Goal: Check status

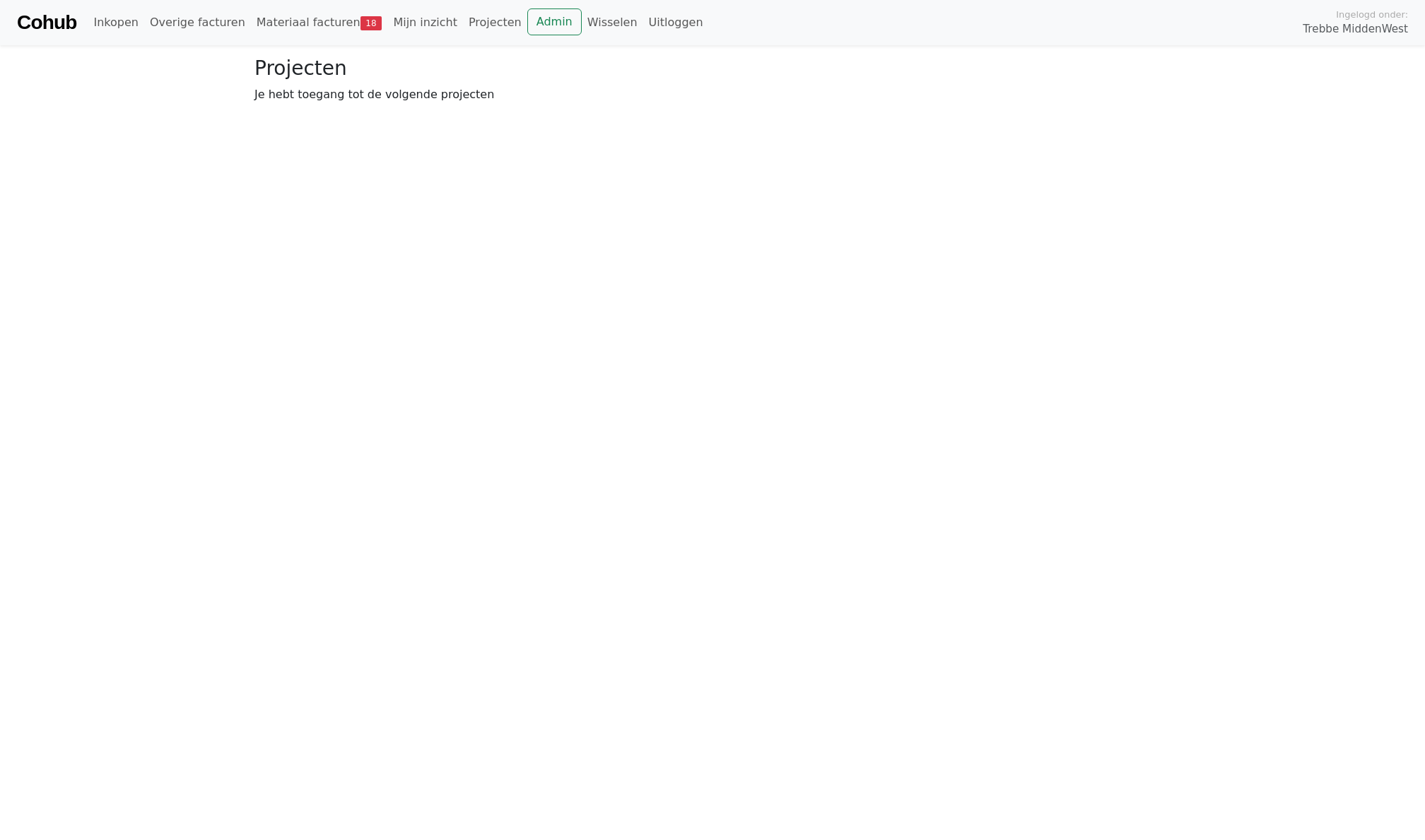
click at [306, 30] on link "Materiaal facturen 18" at bounding box center [319, 22] width 137 height 28
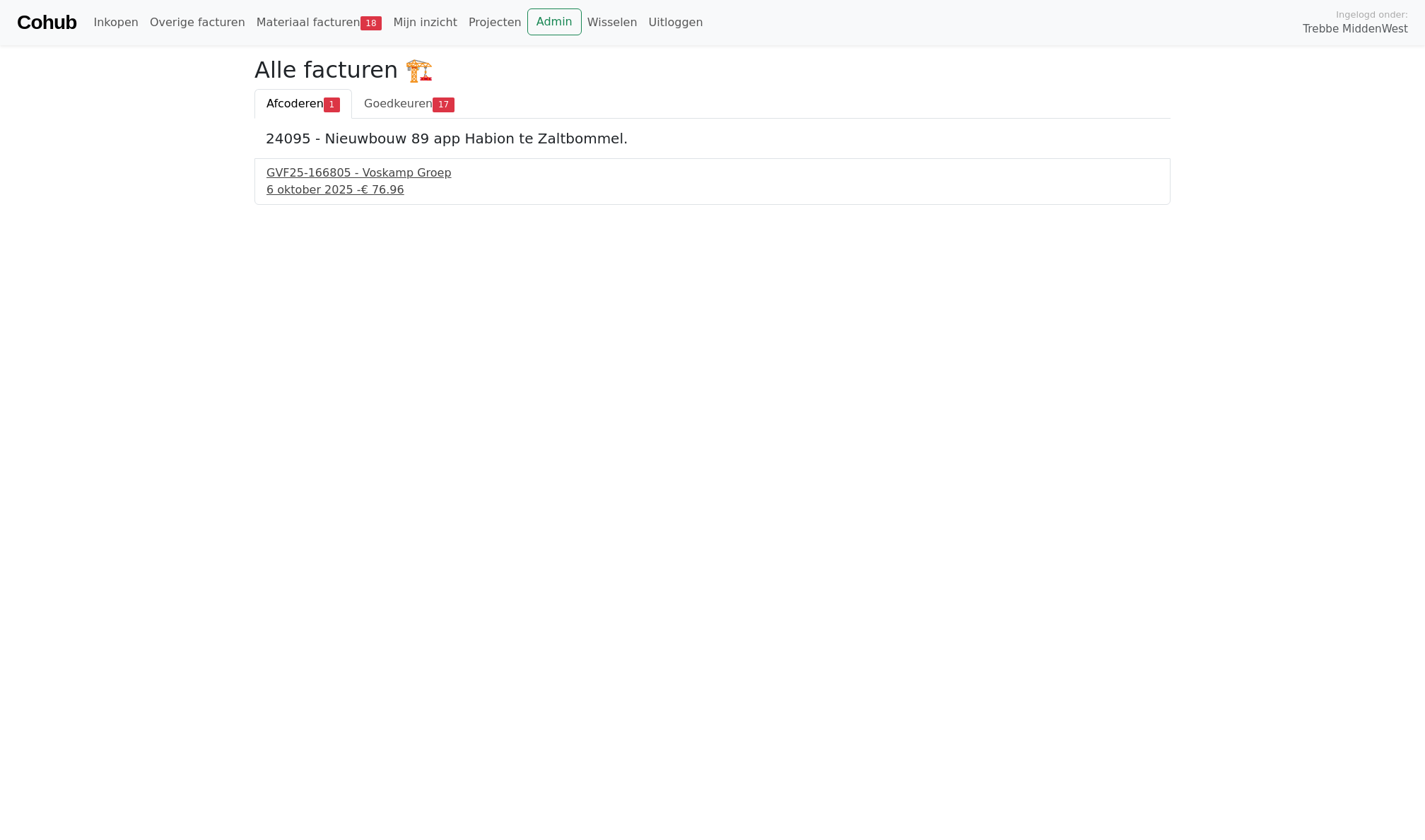
click at [342, 173] on div "GVF25-166805 - Voskamp Groep" at bounding box center [712, 172] width 892 height 17
click at [391, 117] on link "Goedkeuren 17" at bounding box center [410, 104] width 115 height 30
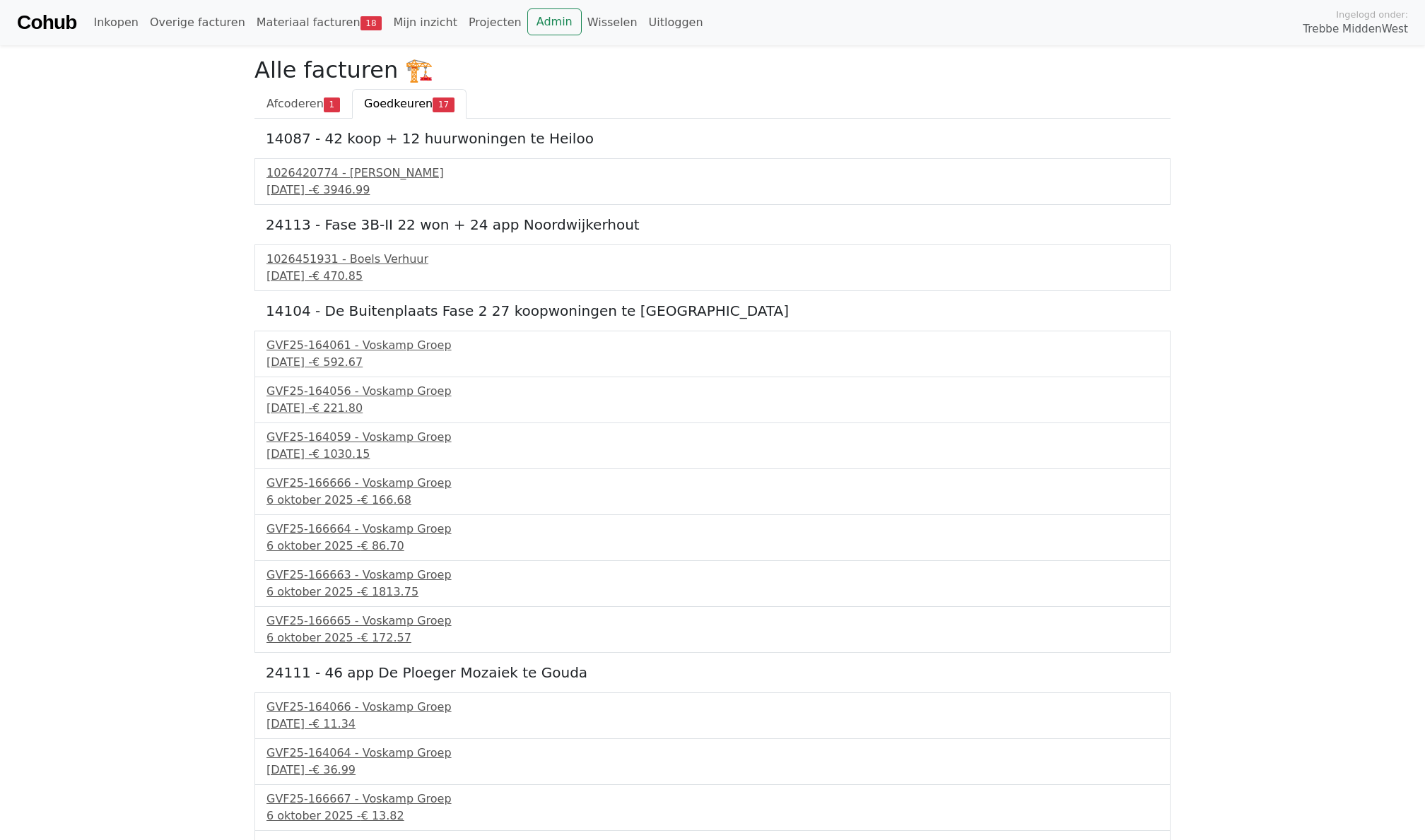
click at [60, 24] on link "Cohub" at bounding box center [46, 22] width 59 height 34
